Goal: Transaction & Acquisition: Download file/media

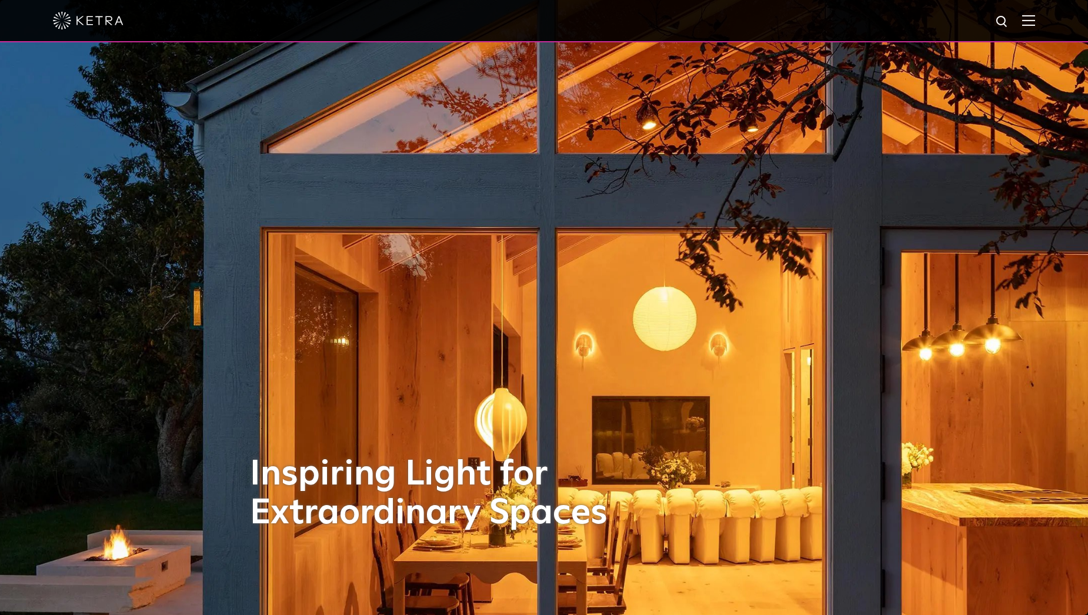
click at [1031, 14] on div at bounding box center [544, 20] width 983 height 41
click at [1036, 22] on img at bounding box center [1029, 20] width 13 height 11
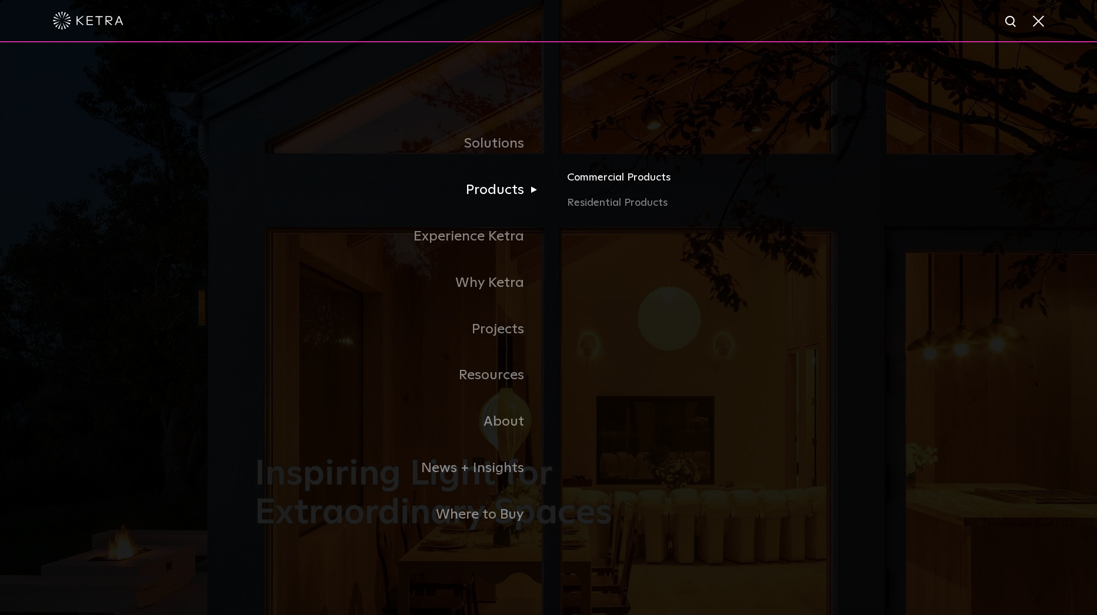
click at [586, 178] on link "Commercial Products" at bounding box center [704, 182] width 275 height 26
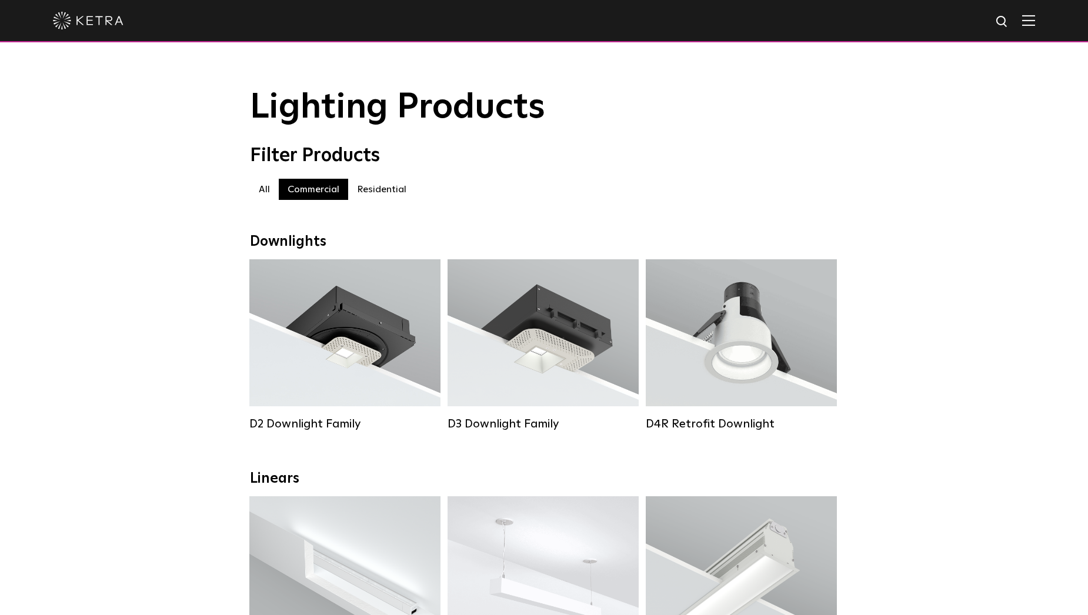
scroll to position [59, 0]
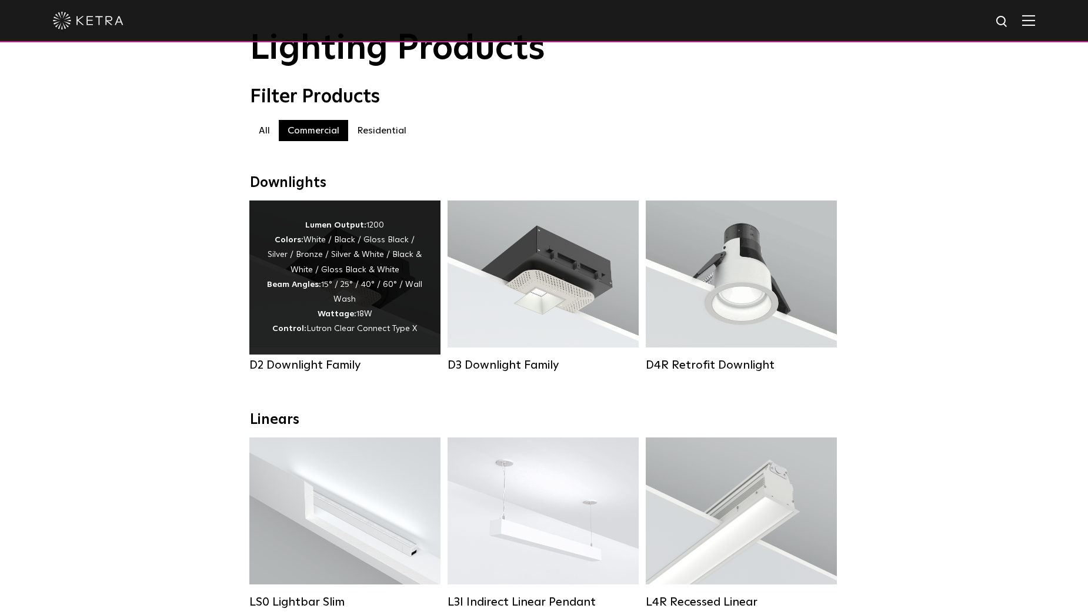
click at [387, 311] on div "Lumen Output: 1200 Colors: White / Black / Gloss Black / Silver / Bronze / Silv…" at bounding box center [345, 277] width 156 height 119
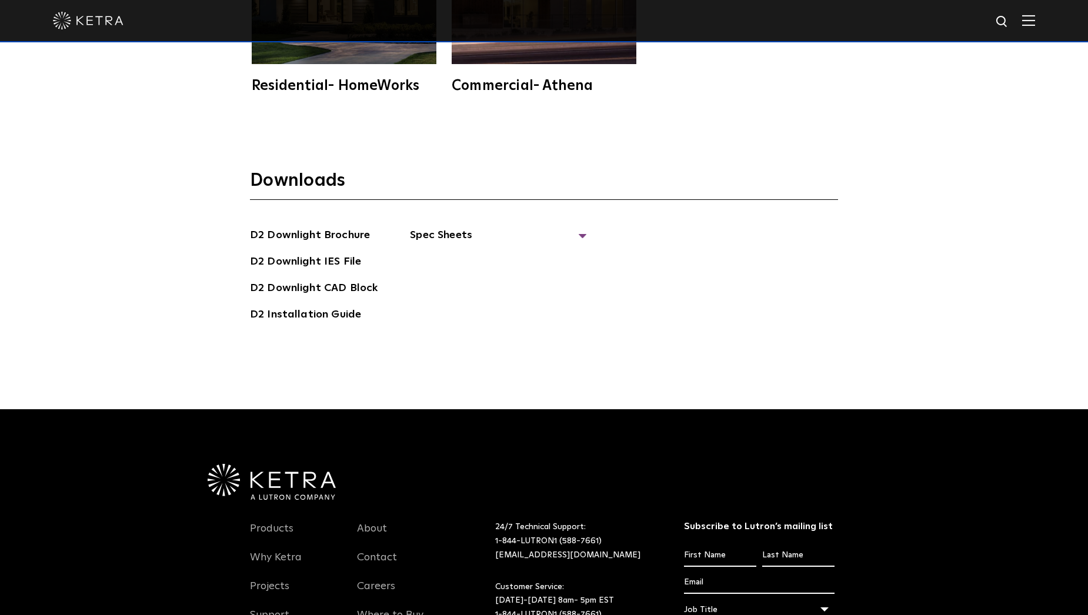
scroll to position [3589, 0]
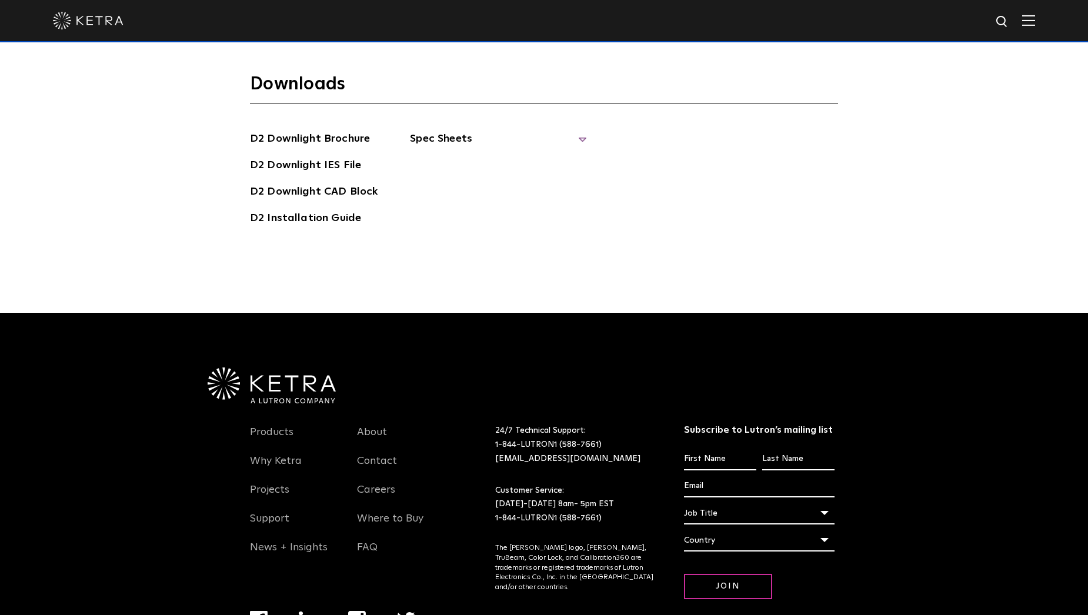
click at [581, 139] on span "Spec Sheets" at bounding box center [498, 144] width 177 height 26
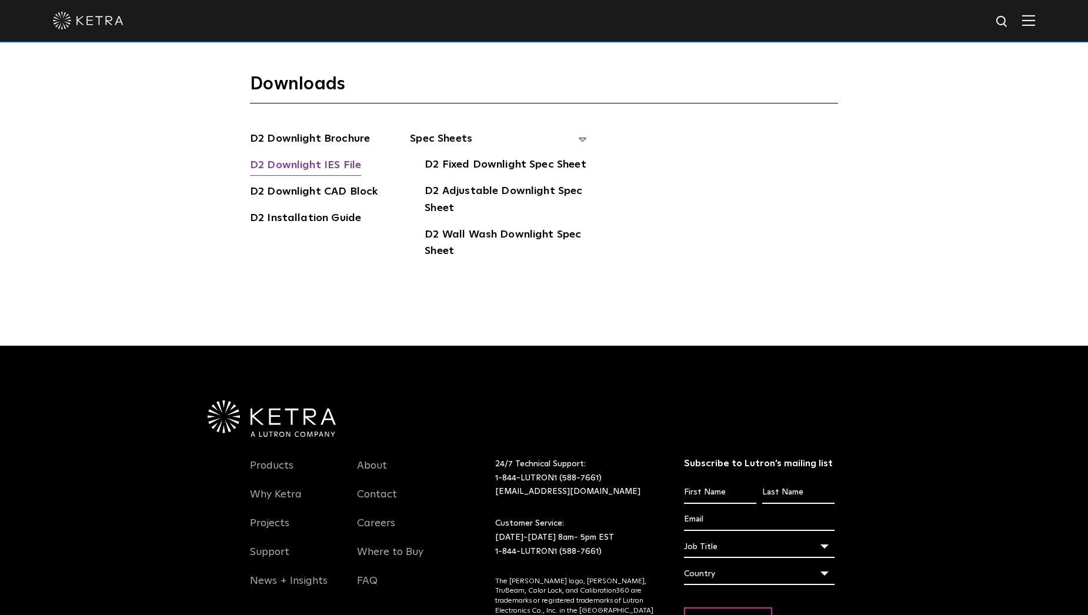
click at [332, 162] on link "D2 Downlight IES File" at bounding box center [305, 166] width 111 height 19
